Goal: Find specific page/section: Find specific page/section

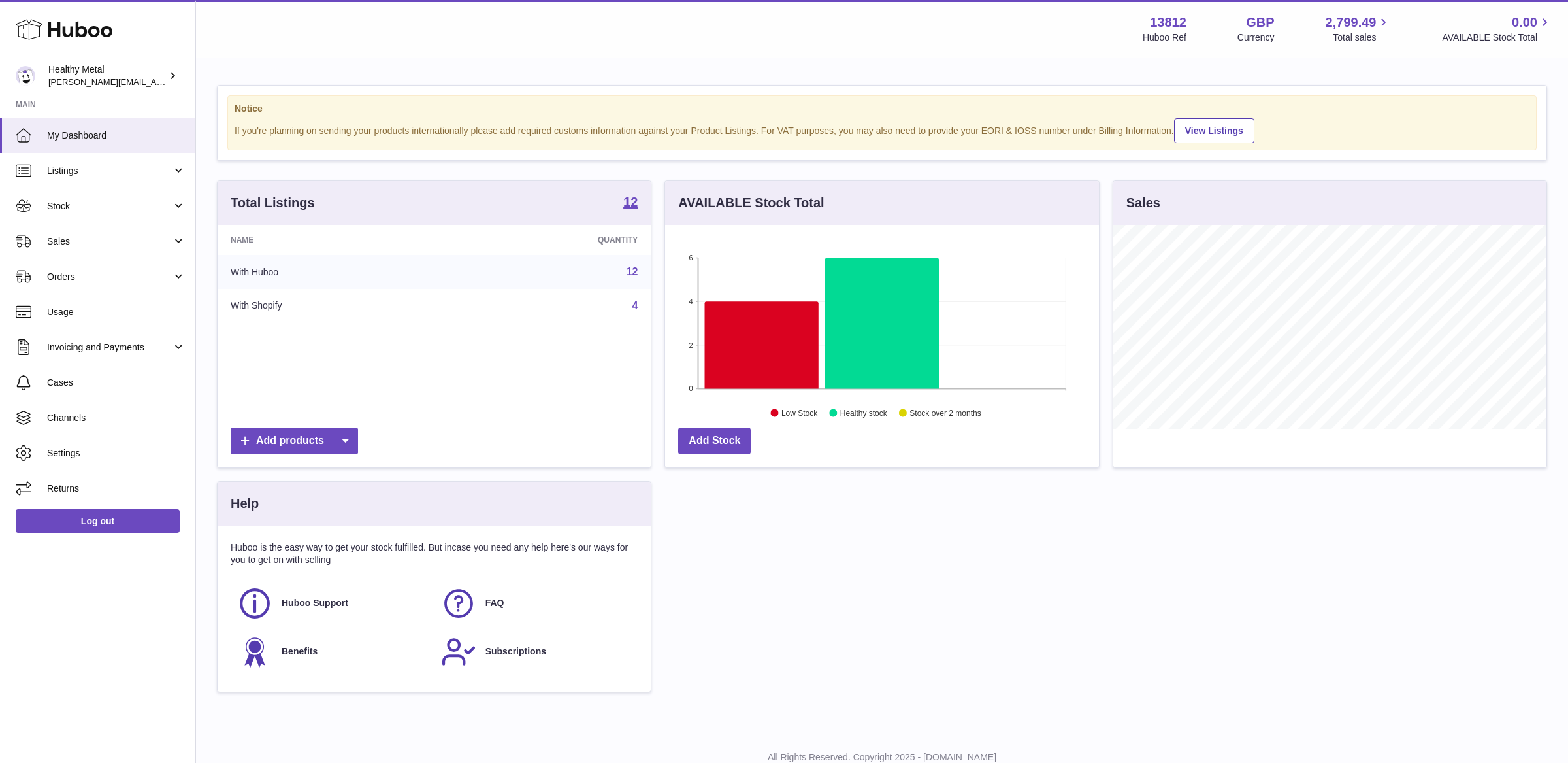
scroll to position [204, 433]
click at [135, 212] on link "Stock" at bounding box center [97, 206] width 195 height 35
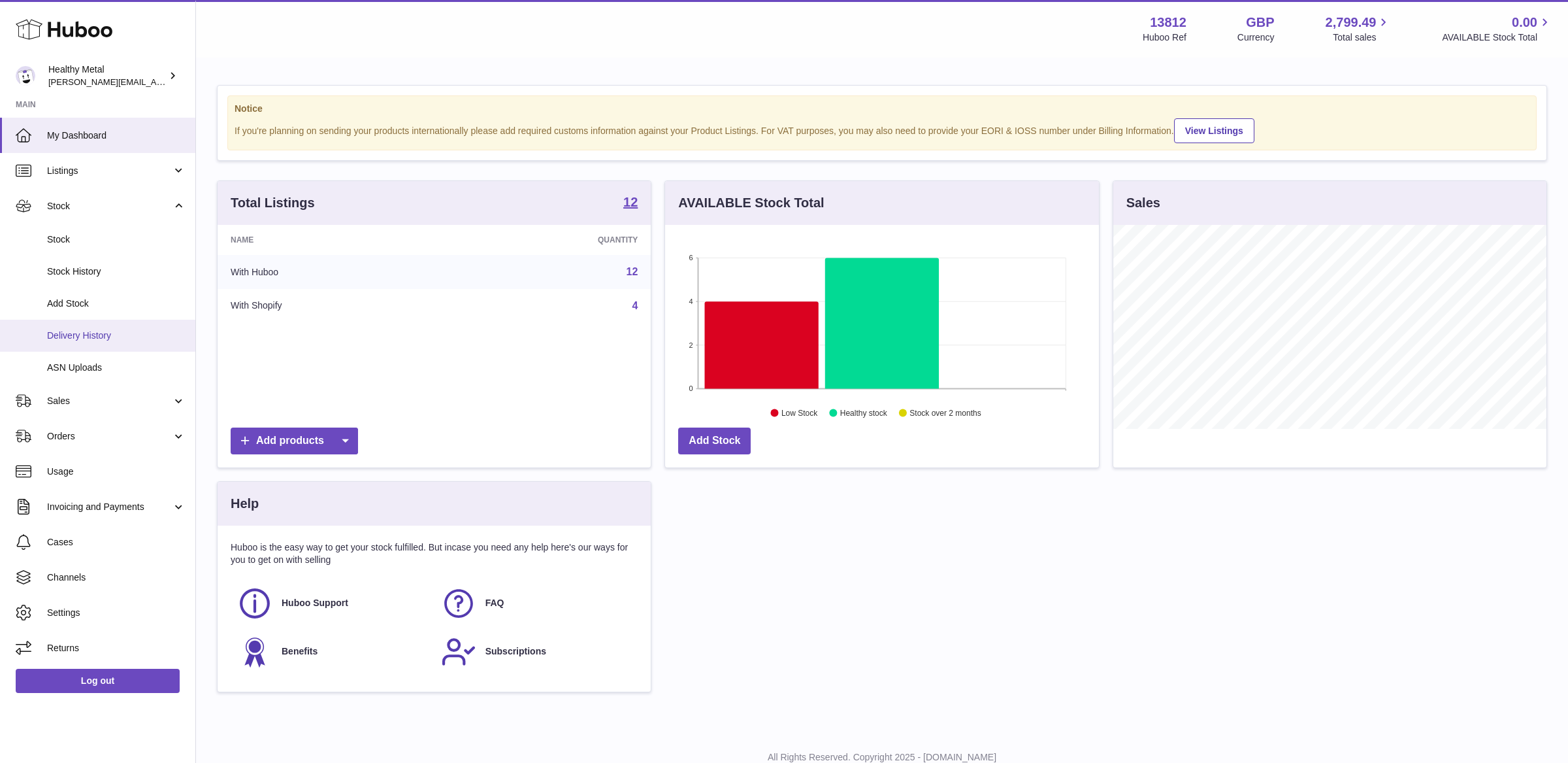
click at [81, 342] on link "Delivery History" at bounding box center [97, 336] width 195 height 32
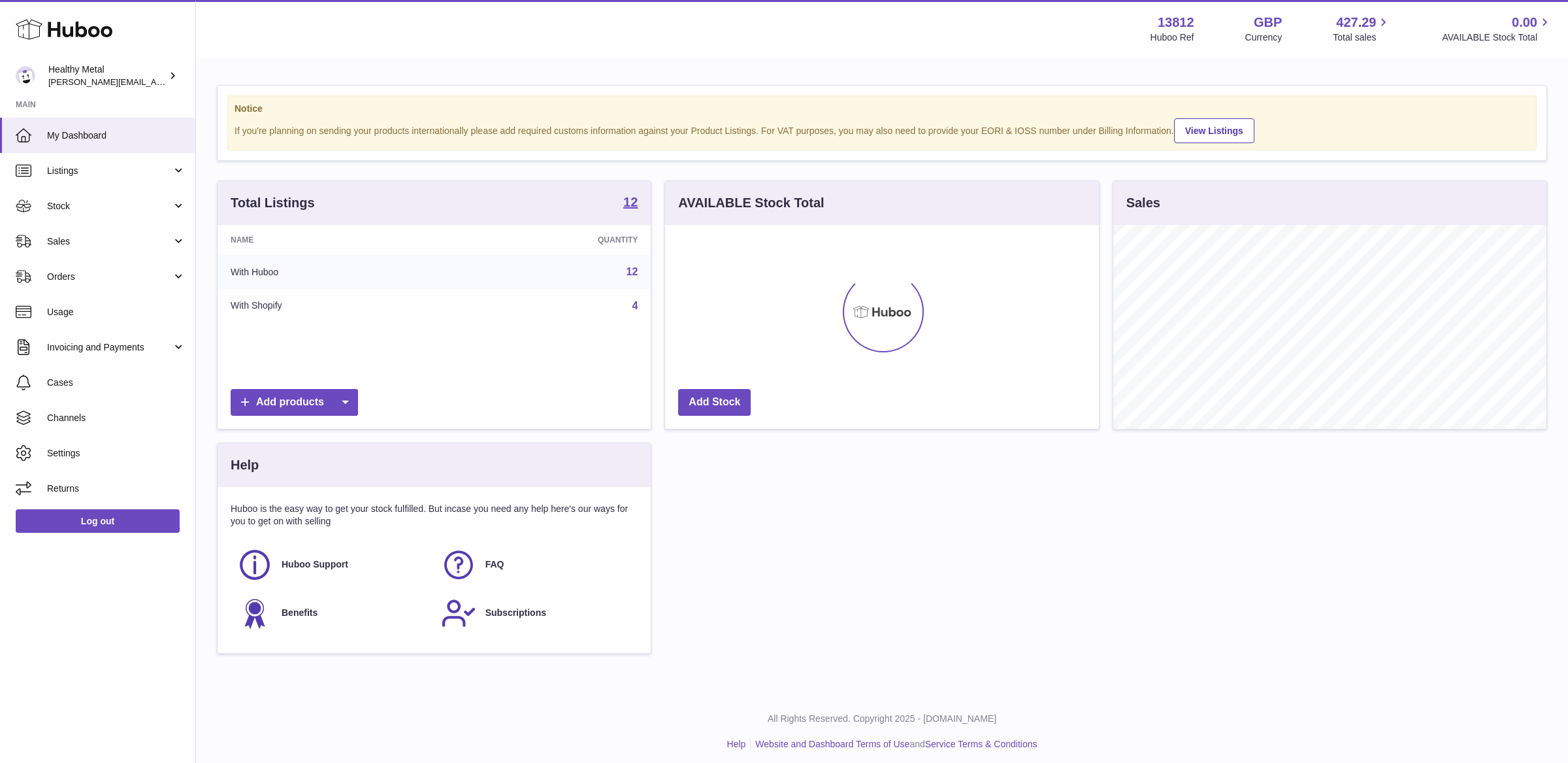
scroll to position [204, 433]
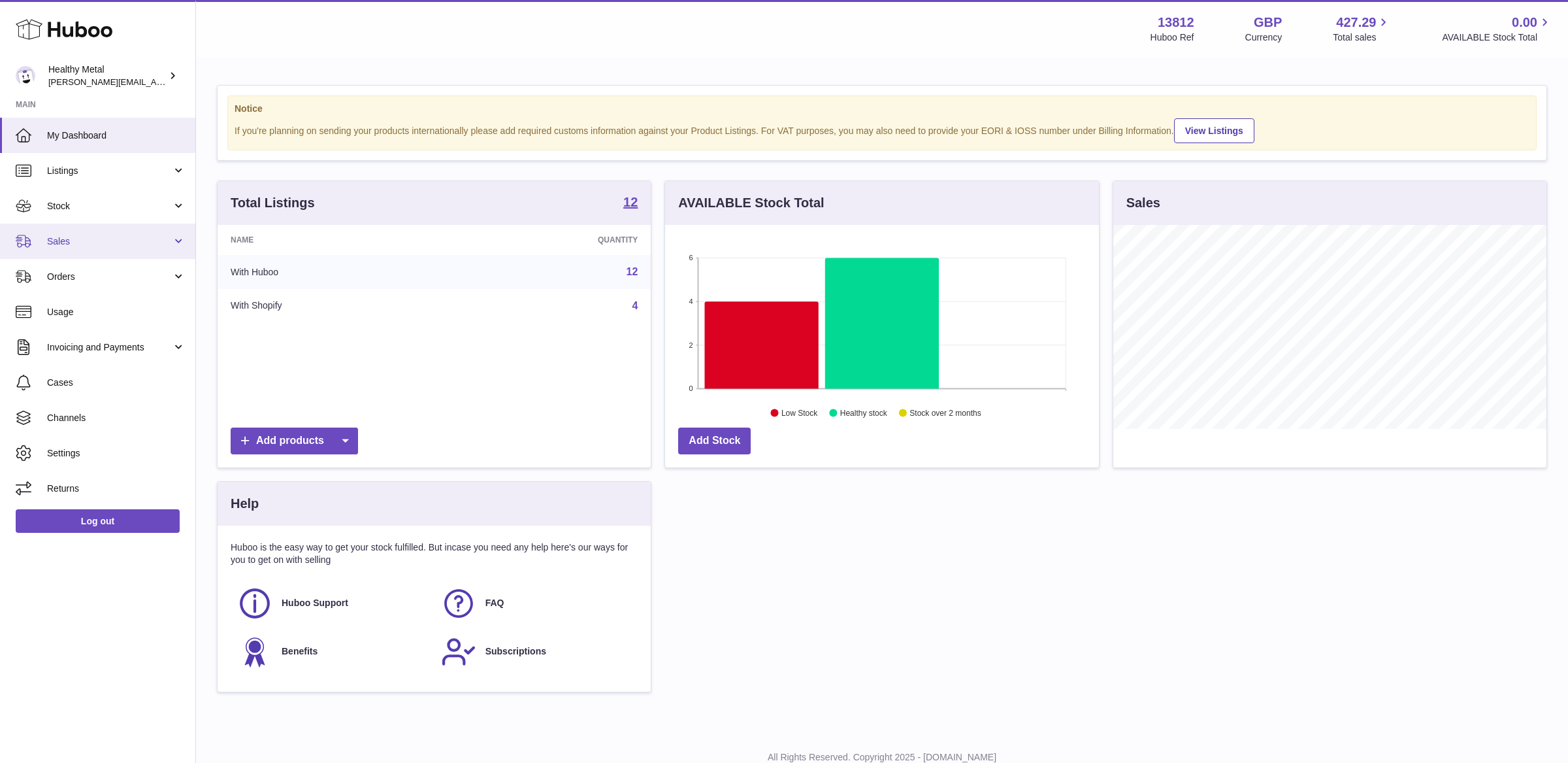
click at [108, 233] on link "Sales" at bounding box center [97, 241] width 195 height 35
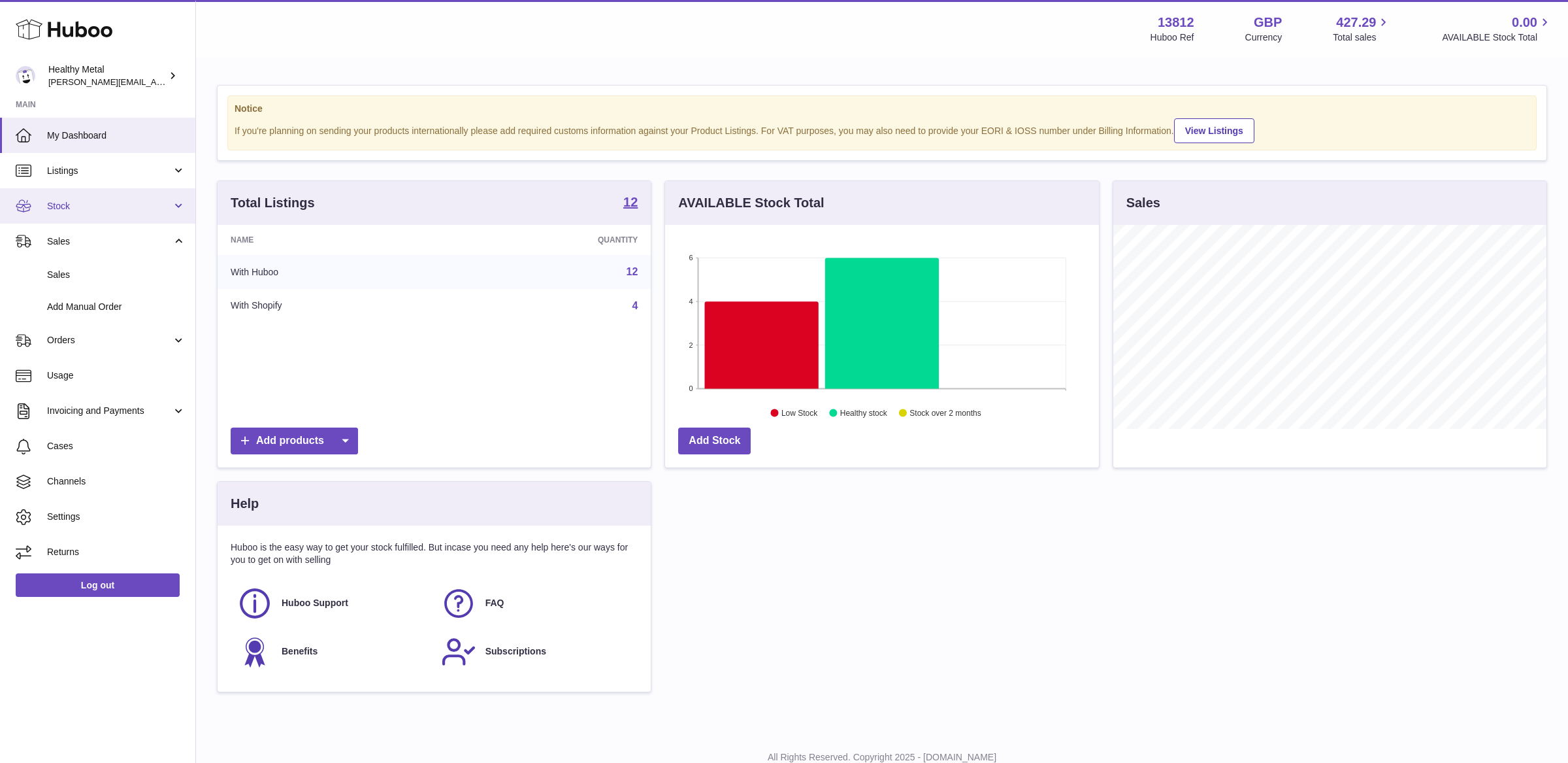
click at [109, 209] on span "Stock" at bounding box center [109, 206] width 125 height 12
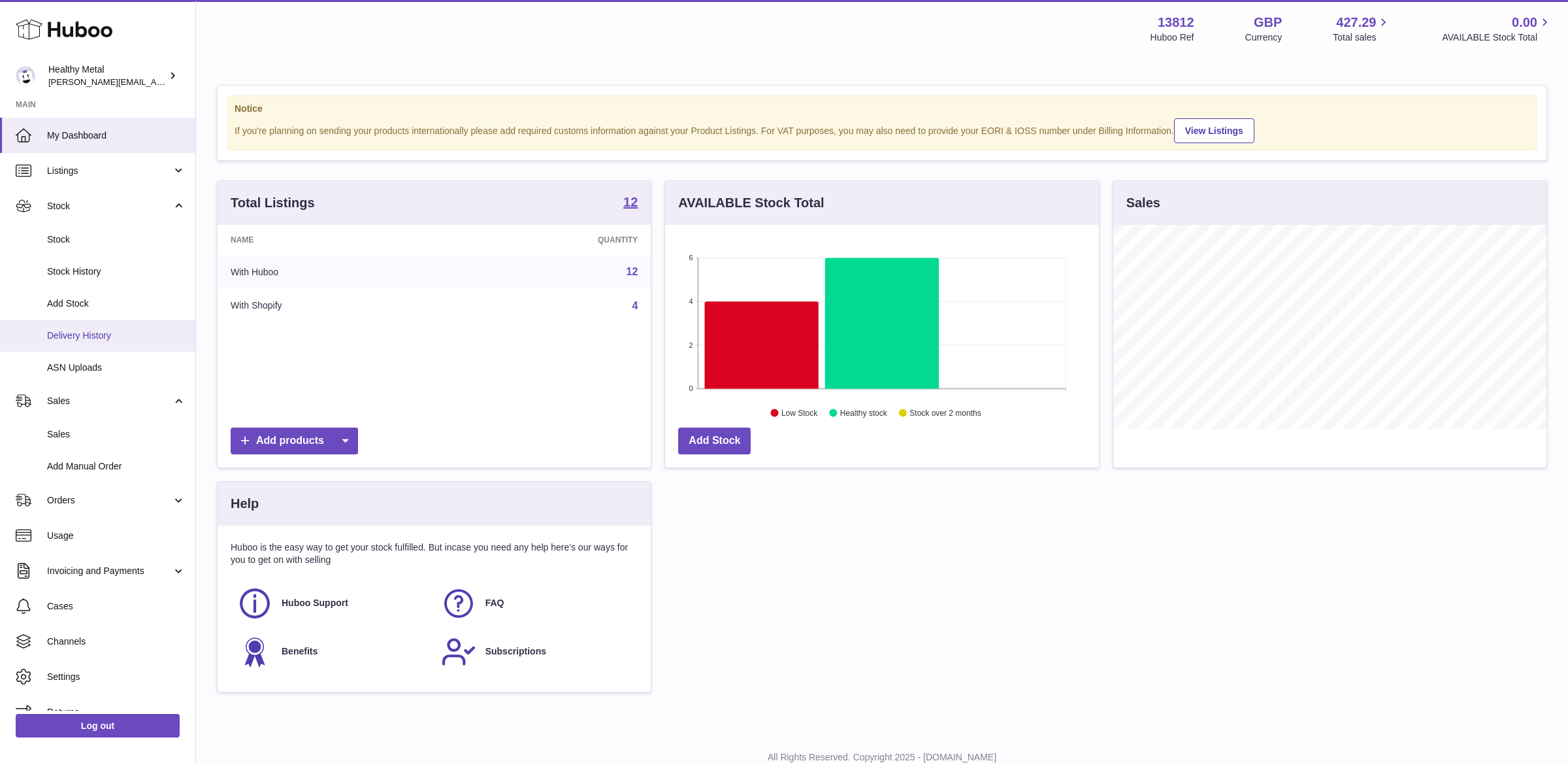
click at [81, 342] on link "Delivery History" at bounding box center [97, 336] width 195 height 32
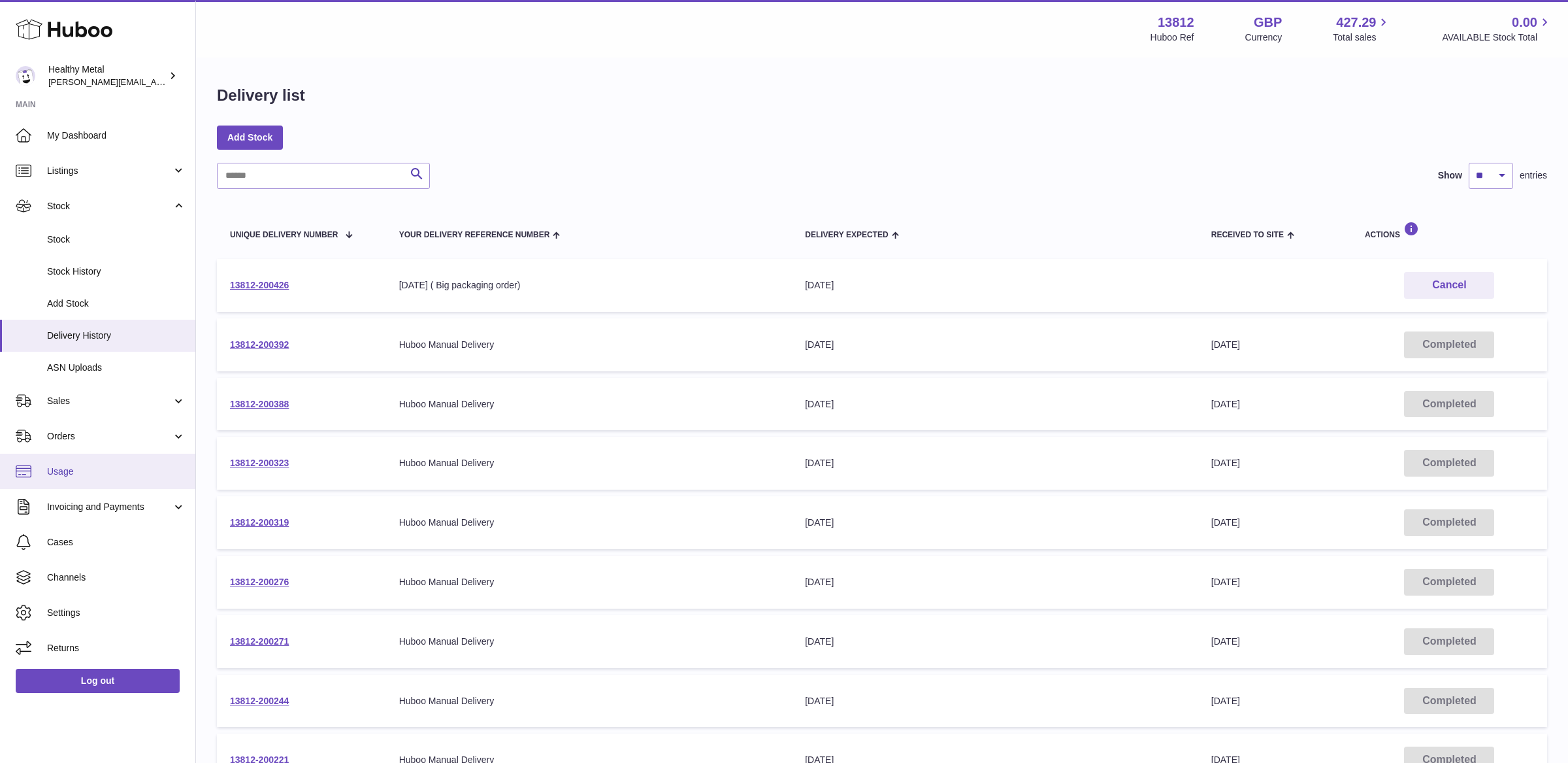
click at [76, 133] on span "My Dashboard" at bounding box center [116, 136] width 139 height 12
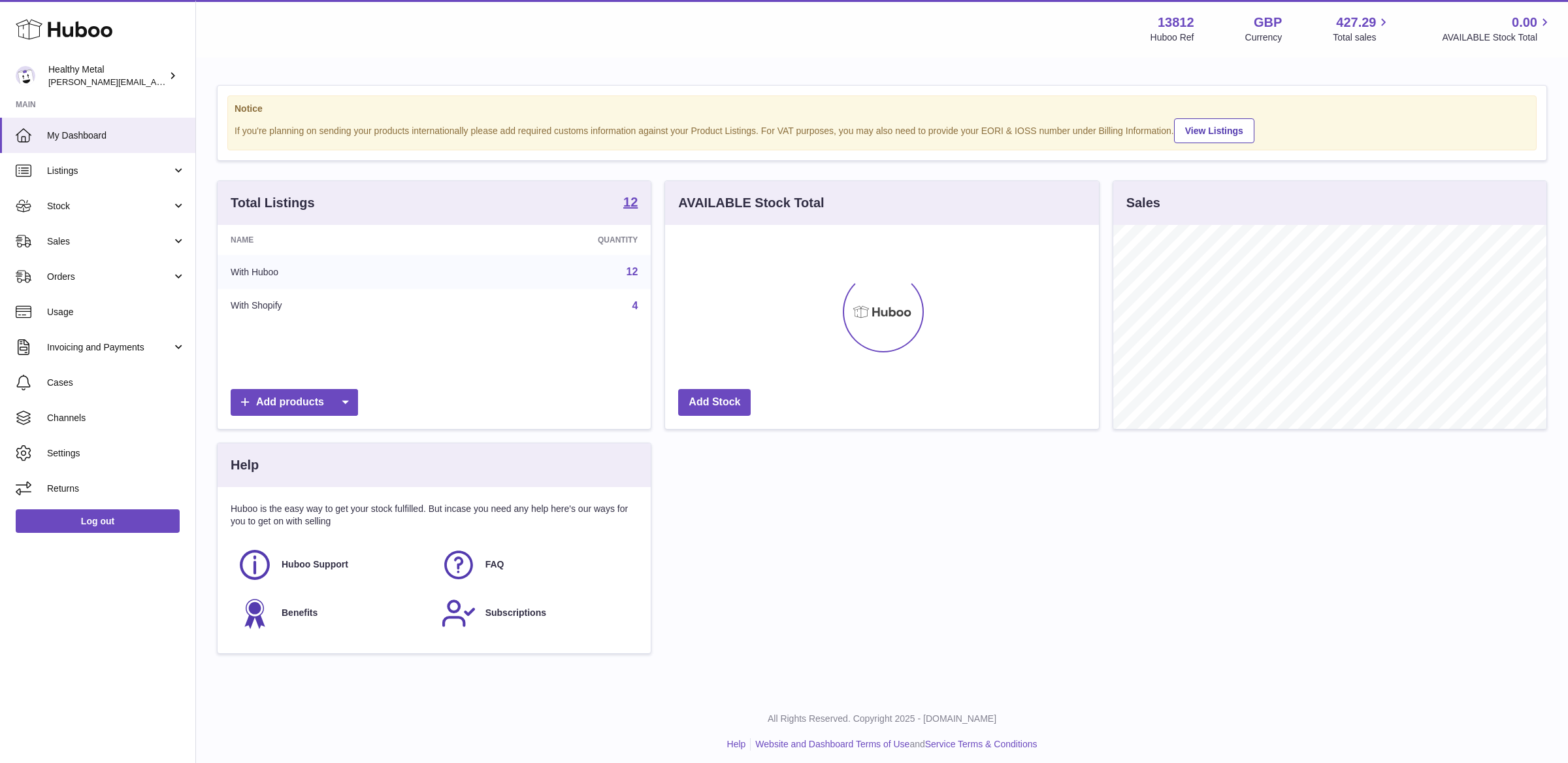
scroll to position [204, 433]
